Goal: Information Seeking & Learning: Learn about a topic

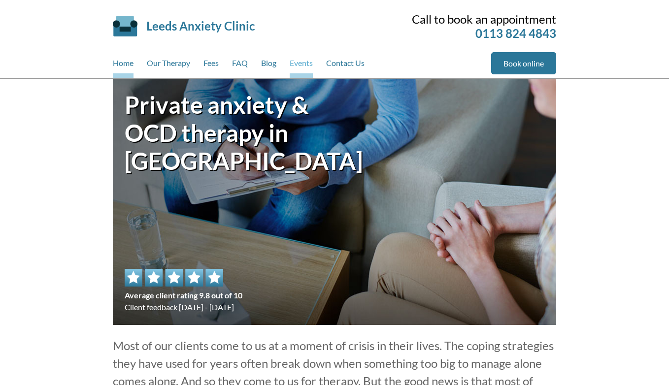
click at [295, 64] on link "Events" at bounding box center [301, 65] width 23 height 26
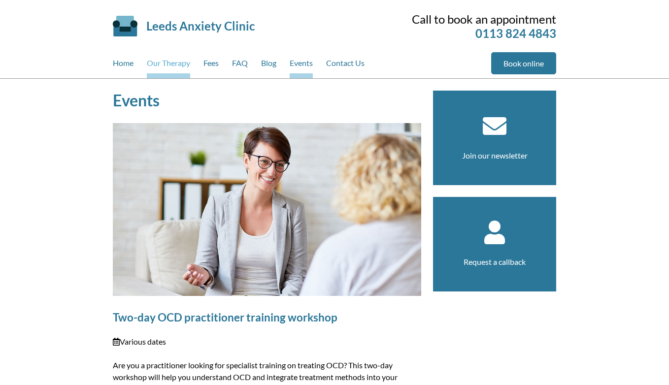
click at [170, 66] on link "Our Therapy" at bounding box center [168, 65] width 43 height 26
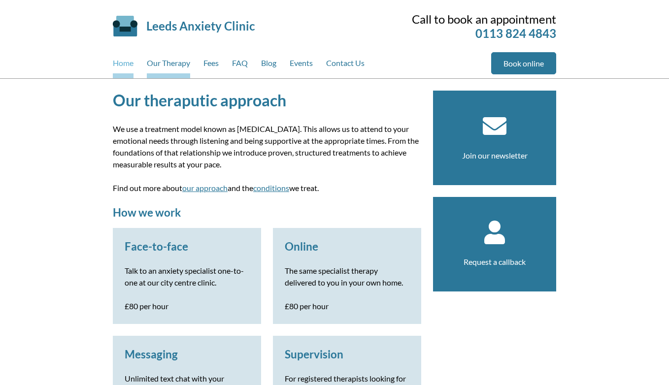
click at [131, 65] on link "Home" at bounding box center [123, 65] width 21 height 26
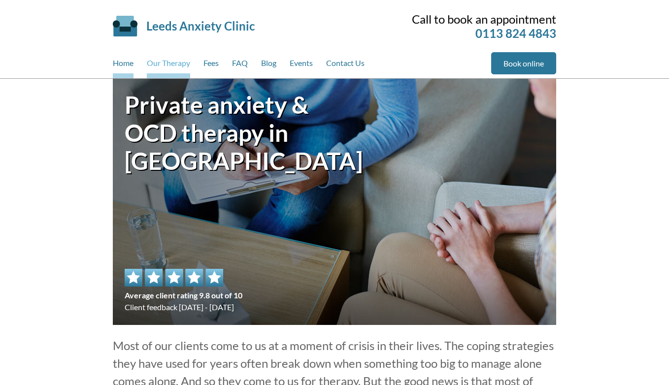
click at [174, 68] on link "Our Therapy" at bounding box center [168, 65] width 43 height 26
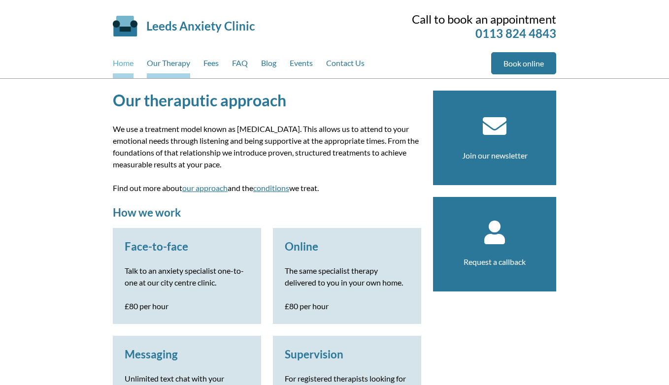
click at [130, 64] on link "Home" at bounding box center [123, 65] width 21 height 26
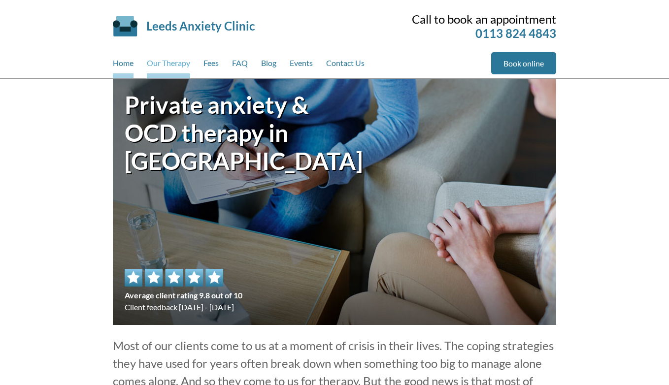
click at [183, 59] on link "Our Therapy" at bounding box center [168, 65] width 43 height 26
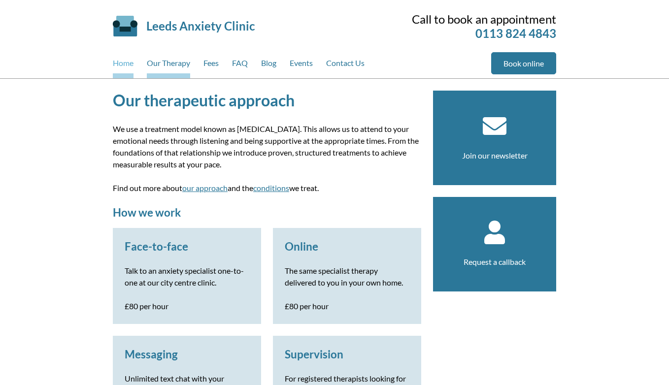
click at [124, 58] on link "Home" at bounding box center [123, 65] width 21 height 26
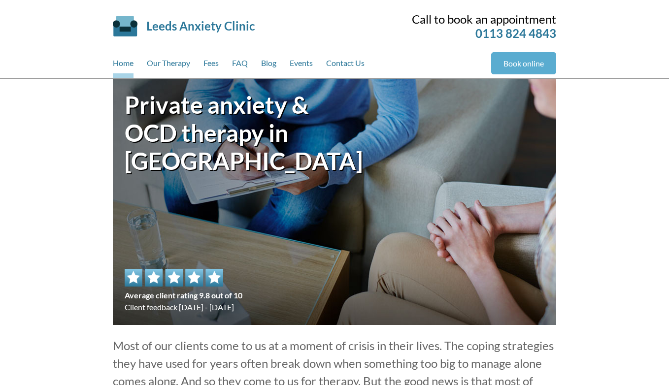
click at [528, 63] on link "Book online" at bounding box center [523, 63] width 65 height 22
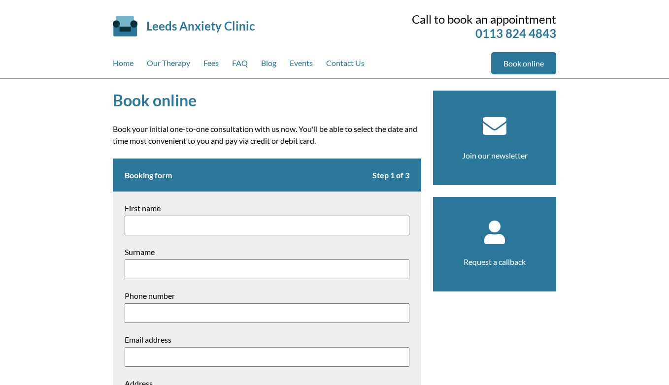
click at [382, 84] on div "Book online Book your initial one-to-one consultation with us now. You'll be ab…" at bounding box center [334, 347] width 467 height 536
click at [114, 68] on link "Home" at bounding box center [123, 65] width 21 height 26
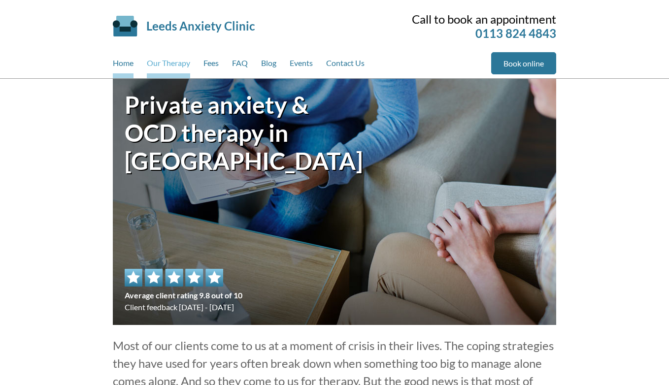
click at [172, 60] on link "Our Therapy" at bounding box center [168, 65] width 43 height 26
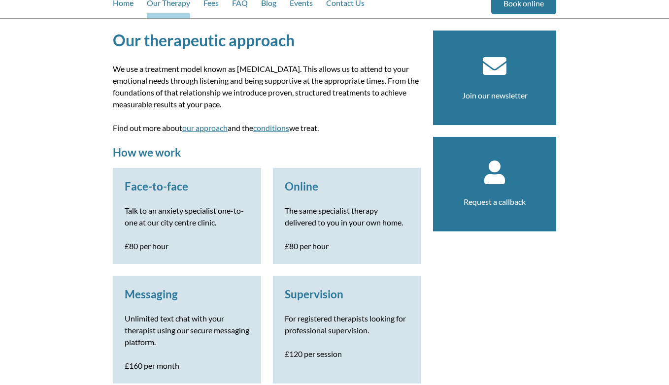
scroll to position [63, 0]
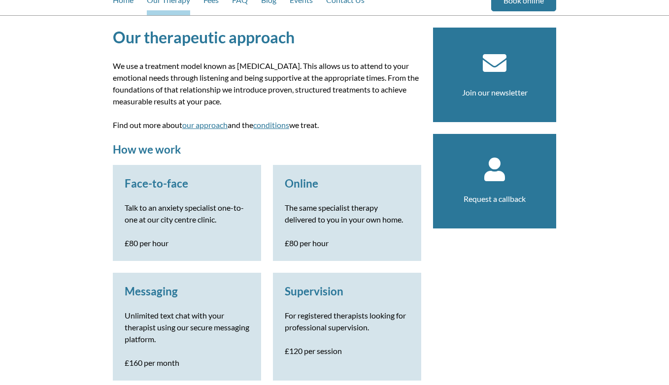
click at [191, 187] on h3 "Face-to-face" at bounding box center [187, 183] width 125 height 13
click at [305, 187] on h3 "Online" at bounding box center [347, 183] width 125 height 13
click at [189, 321] on p "Unlimited text chat with your therapist using our secure messaging platform." at bounding box center [187, 327] width 125 height 35
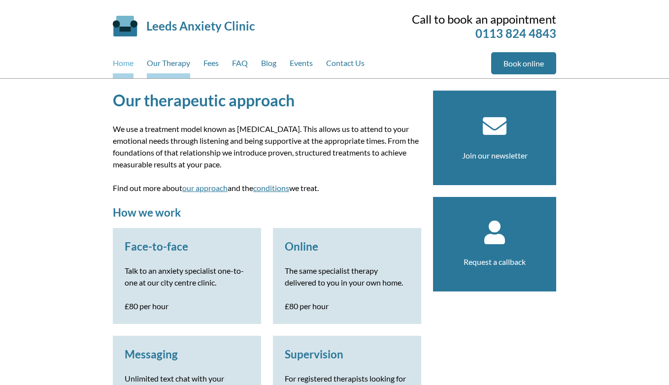
click at [126, 59] on link "Home" at bounding box center [123, 65] width 21 height 26
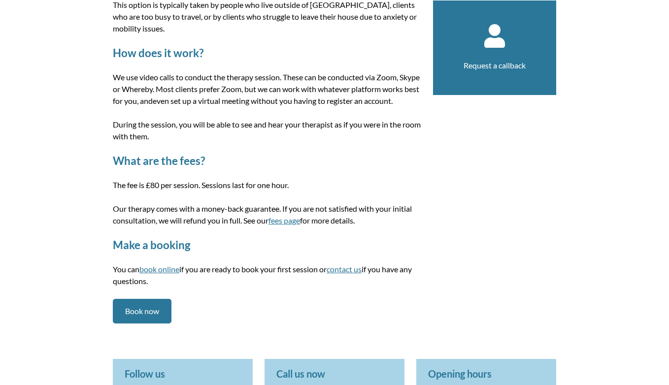
scroll to position [168, 0]
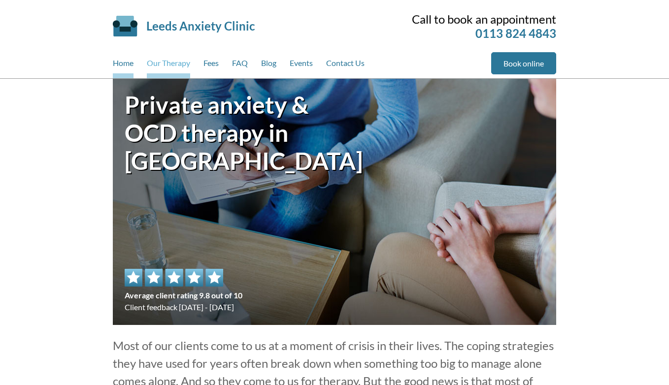
click at [170, 58] on link "Our Therapy" at bounding box center [168, 65] width 43 height 26
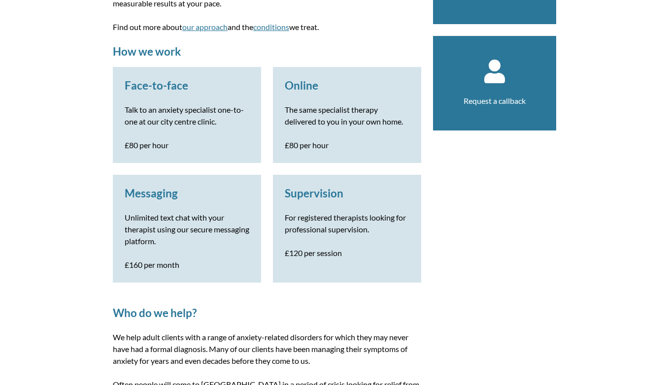
scroll to position [212, 0]
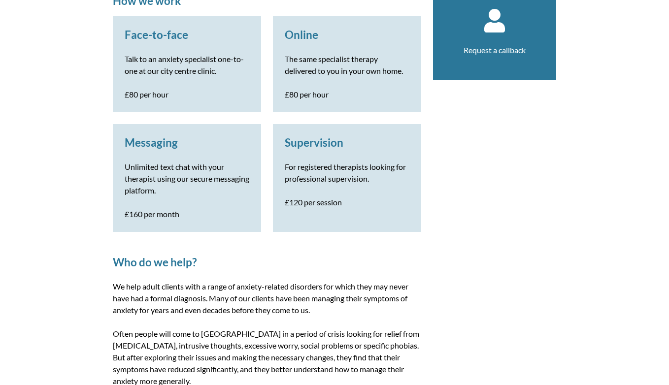
click at [357, 166] on p "For registered therapists looking for professional supervision." at bounding box center [347, 173] width 125 height 24
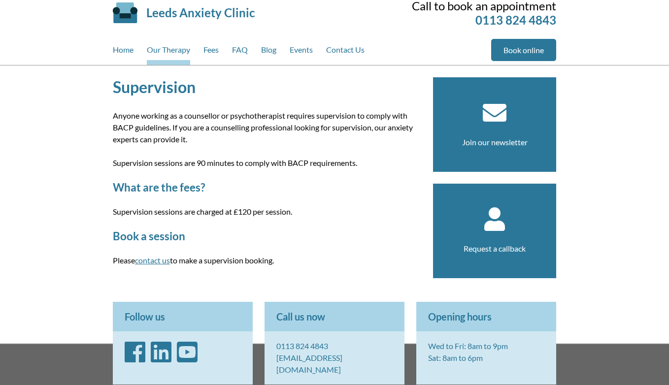
scroll to position [14, 0]
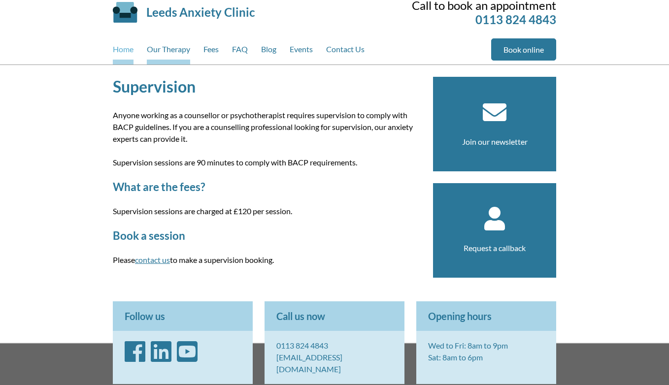
click at [124, 51] on link "Home" at bounding box center [123, 51] width 21 height 26
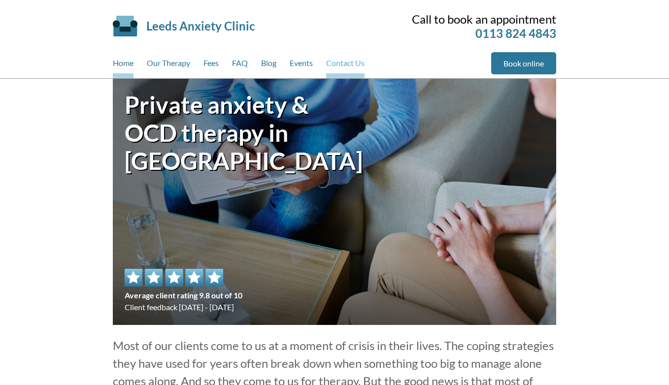
click at [329, 68] on link "Contact Us" at bounding box center [345, 65] width 38 height 26
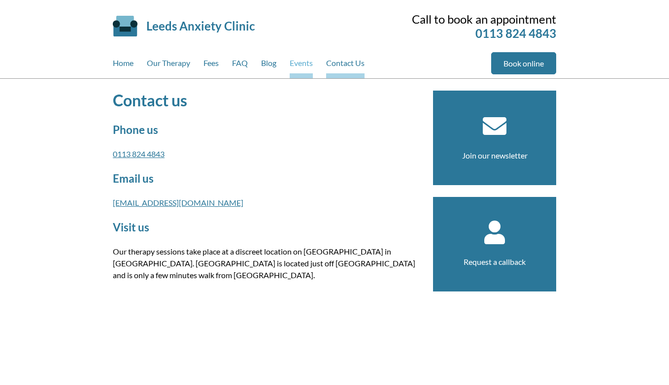
click at [305, 67] on link "Events" at bounding box center [301, 65] width 23 height 26
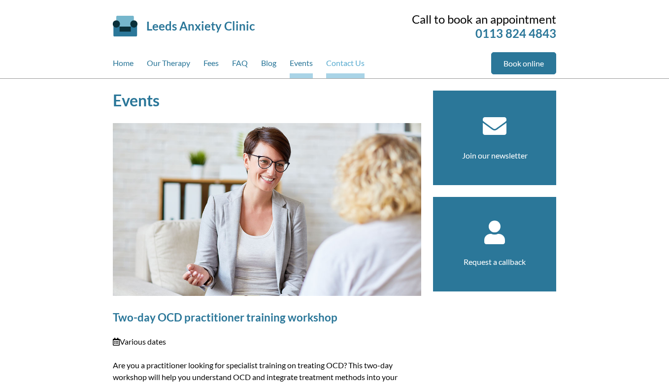
click at [344, 67] on link "Contact Us" at bounding box center [345, 65] width 38 height 26
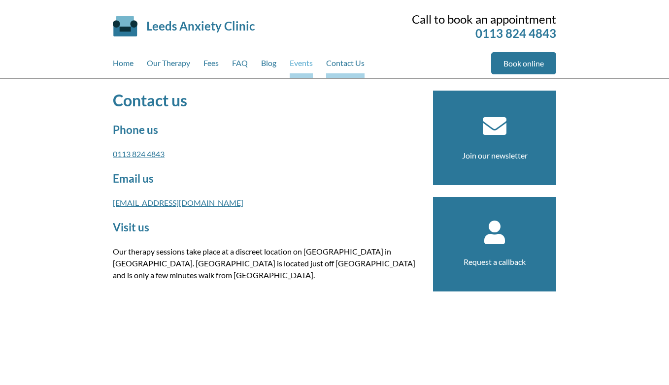
click at [302, 65] on link "Events" at bounding box center [301, 65] width 23 height 26
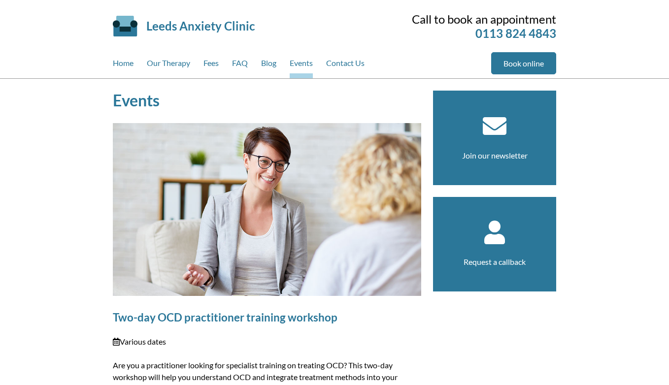
click at [269, 61] on link "Blog" at bounding box center [268, 65] width 15 height 26
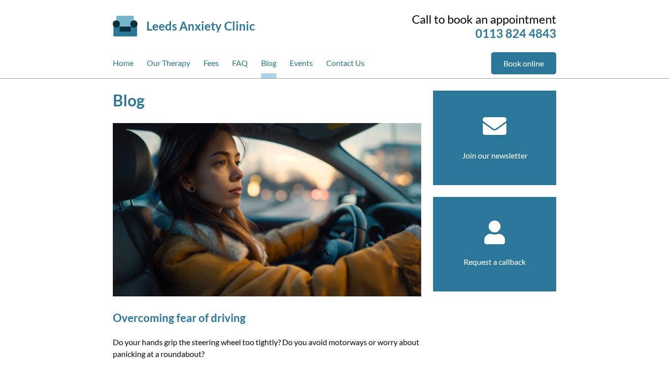
click at [290, 65] on div "Home Our Therapy Fees FAQ Blog Events Contact Us" at bounding box center [302, 65] width 378 height 26
click at [300, 65] on link "Events" at bounding box center [301, 65] width 23 height 26
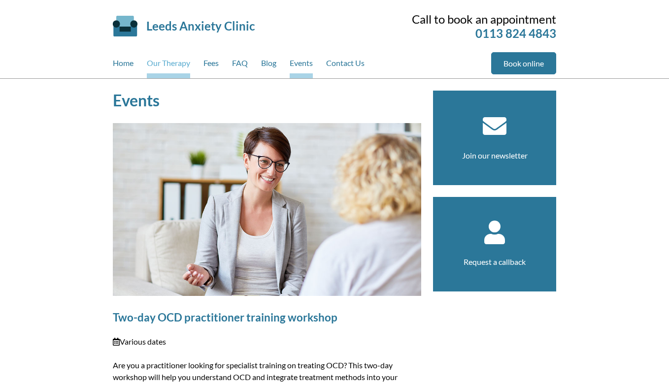
click at [181, 65] on link "Our Therapy" at bounding box center [168, 65] width 43 height 26
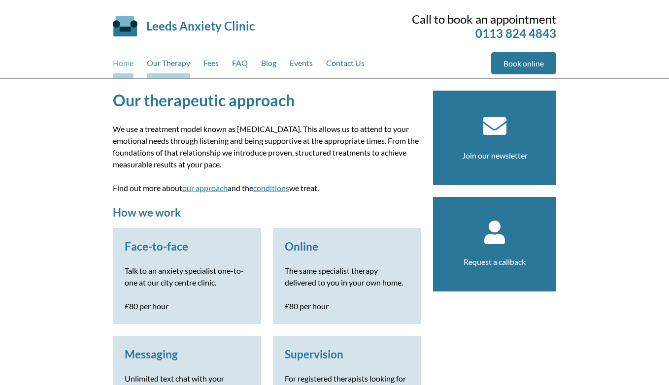
click at [132, 61] on link "Home" at bounding box center [123, 65] width 21 height 26
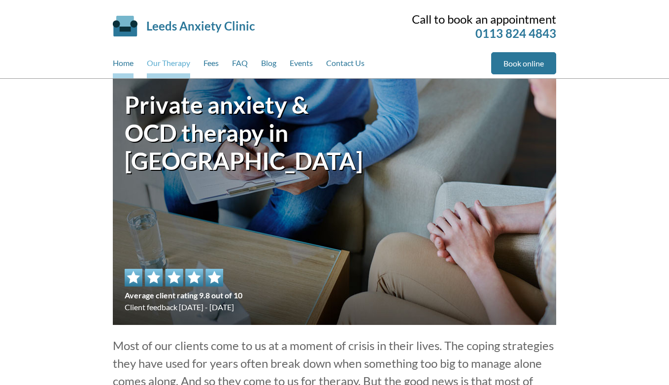
click at [170, 57] on link "Our Therapy" at bounding box center [168, 65] width 43 height 26
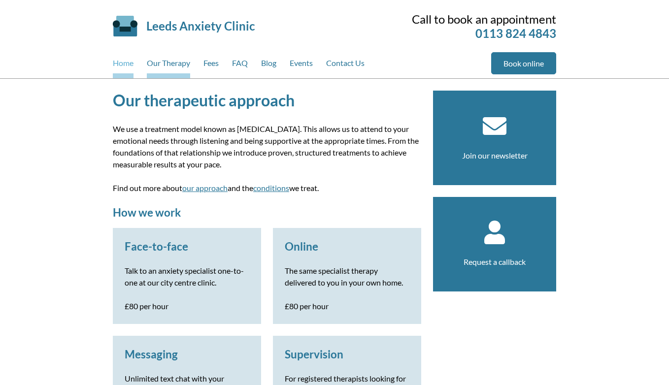
click at [129, 66] on link "Home" at bounding box center [123, 65] width 21 height 26
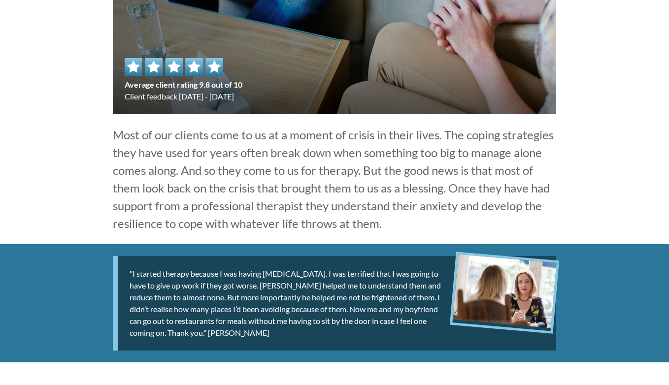
scroll to position [201, 0]
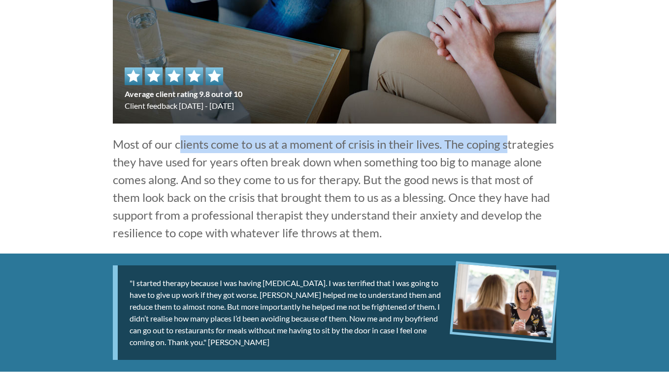
drag, startPoint x: 115, startPoint y: 144, endPoint x: 440, endPoint y: 145, distance: 325.6
click at [440, 145] on p "Most of our clients come to us at a moment of crisis in their lives. The coping…" at bounding box center [334, 188] width 443 height 106
copy p "Most of our clients come to us at a moment of crisis in their lives."
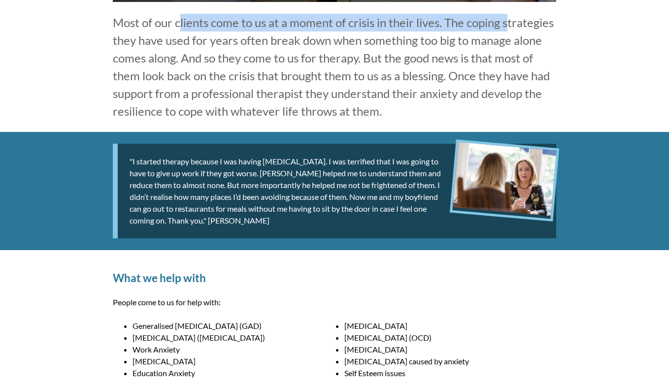
scroll to position [0, 0]
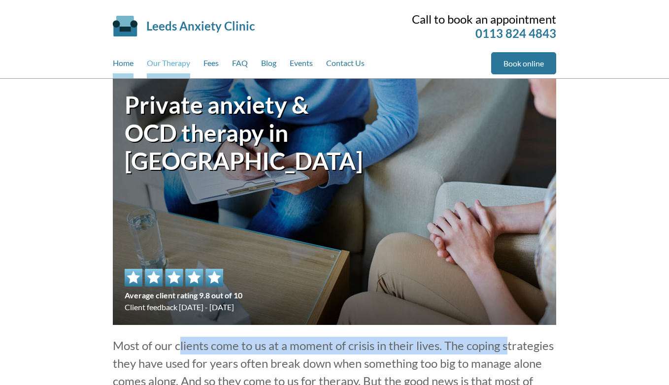
click at [178, 68] on link "Our Therapy" at bounding box center [168, 65] width 43 height 26
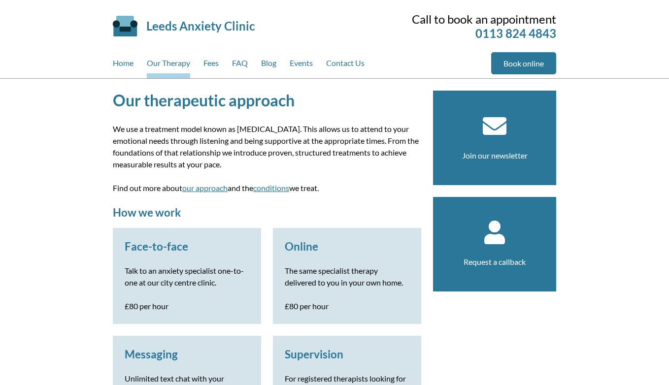
click at [236, 64] on link "FAQ" at bounding box center [240, 65] width 16 height 26
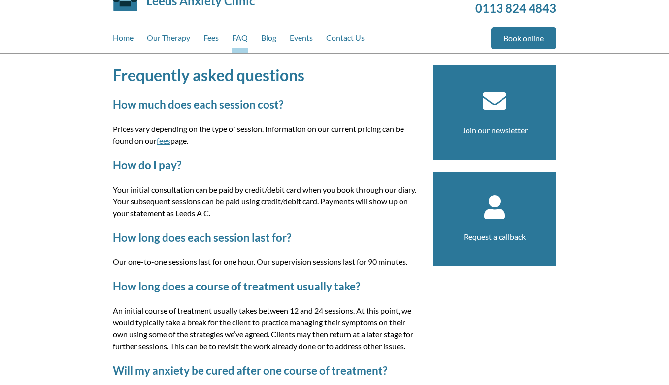
scroll to position [26, 0]
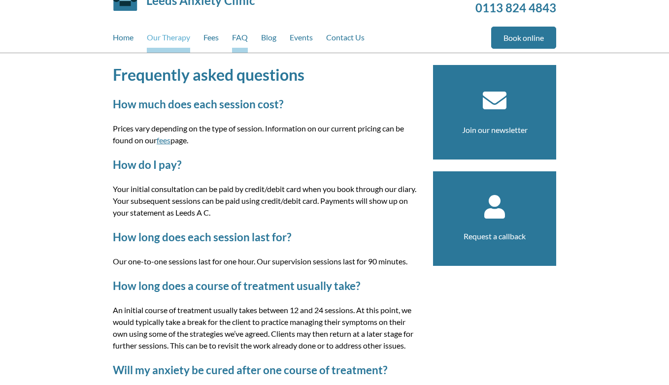
click at [174, 42] on link "Our Therapy" at bounding box center [168, 40] width 43 height 26
